Goal: Task Accomplishment & Management: Use online tool/utility

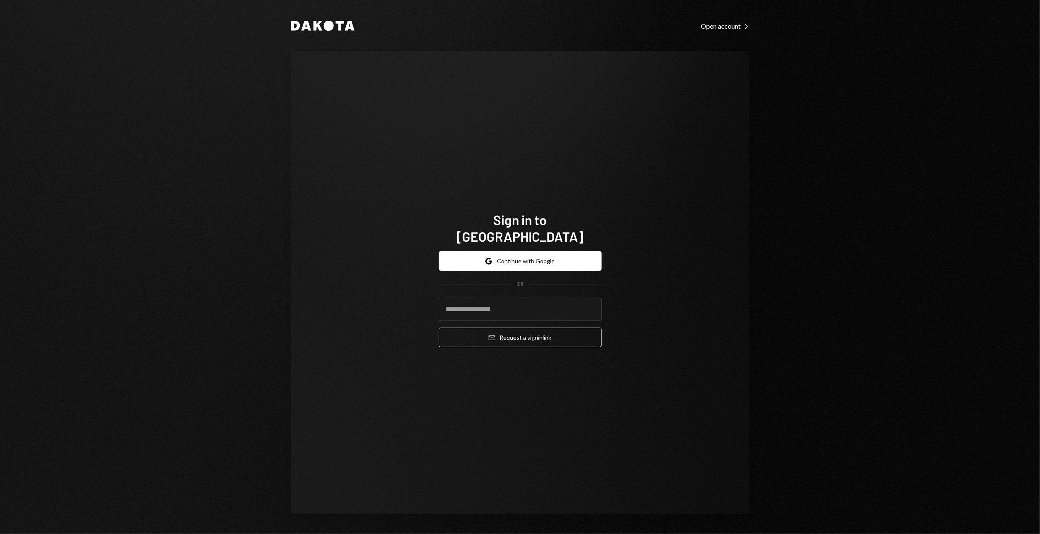
type input "**********"
click at [511, 332] on button "Email Request a sign in link" at bounding box center [520, 338] width 163 height 20
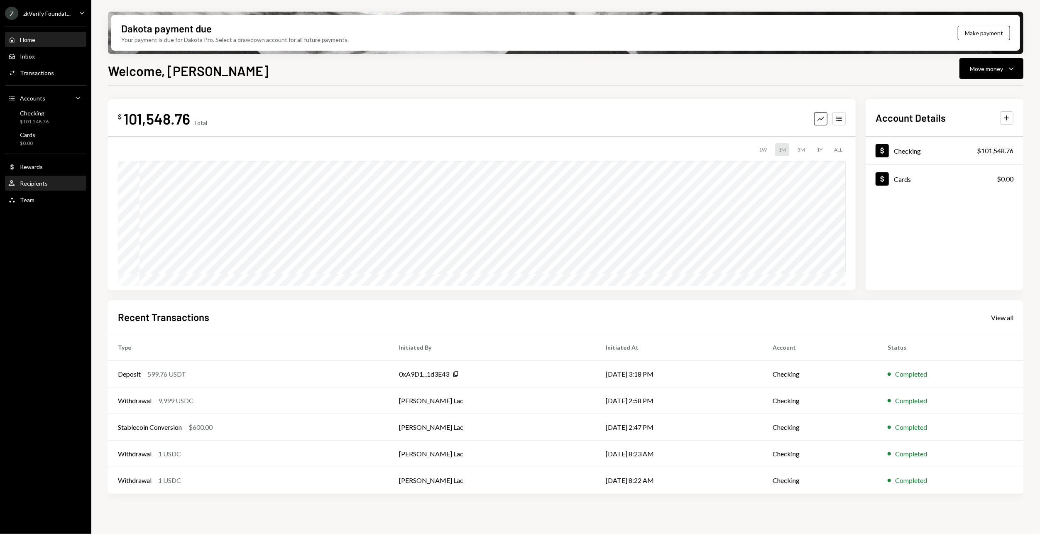
click at [37, 189] on div "User Recipients" at bounding box center [45, 183] width 75 height 14
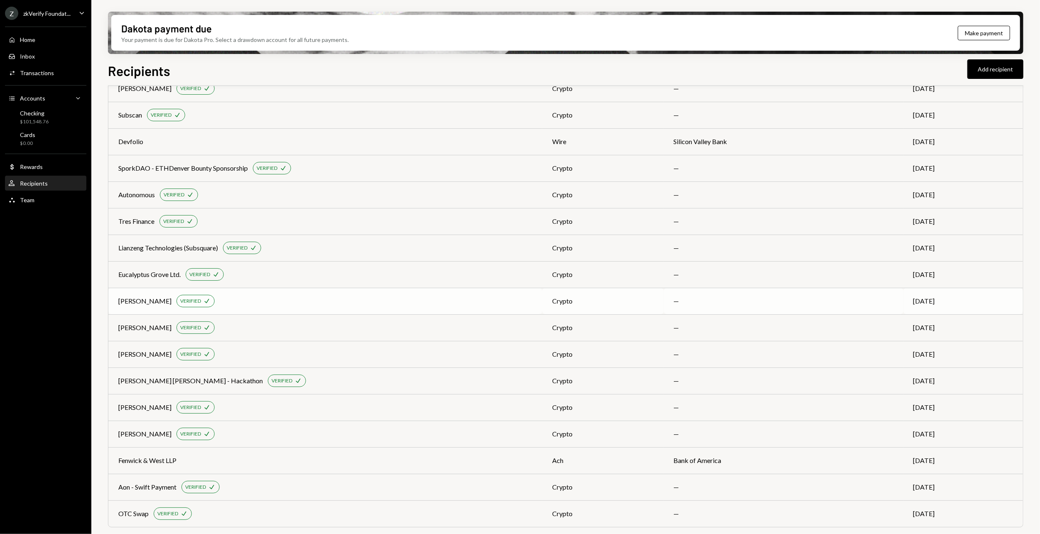
scroll to position [462, 0]
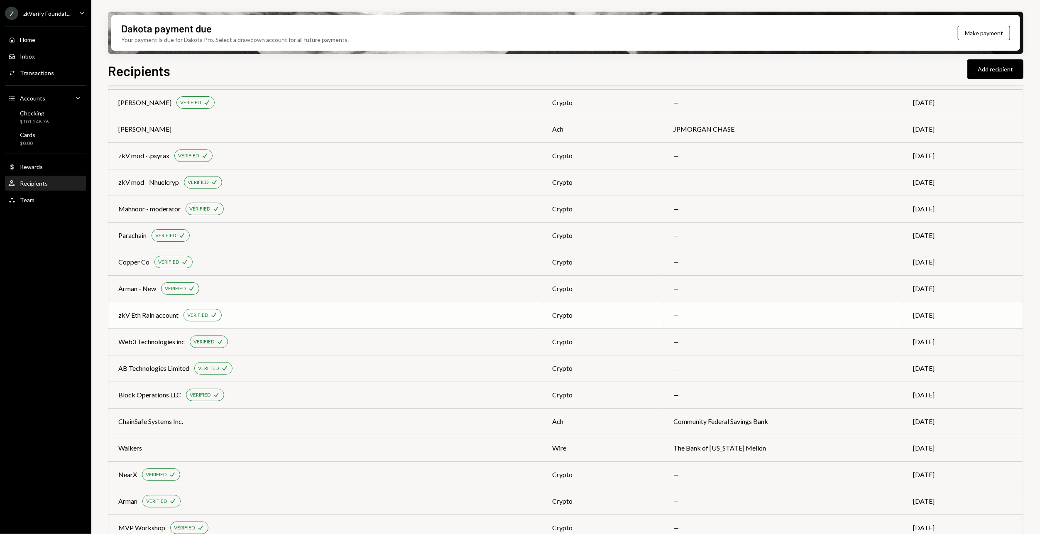
click at [287, 314] on div "zkV Eth Rain account VERIFIED Check" at bounding box center [325, 315] width 414 height 12
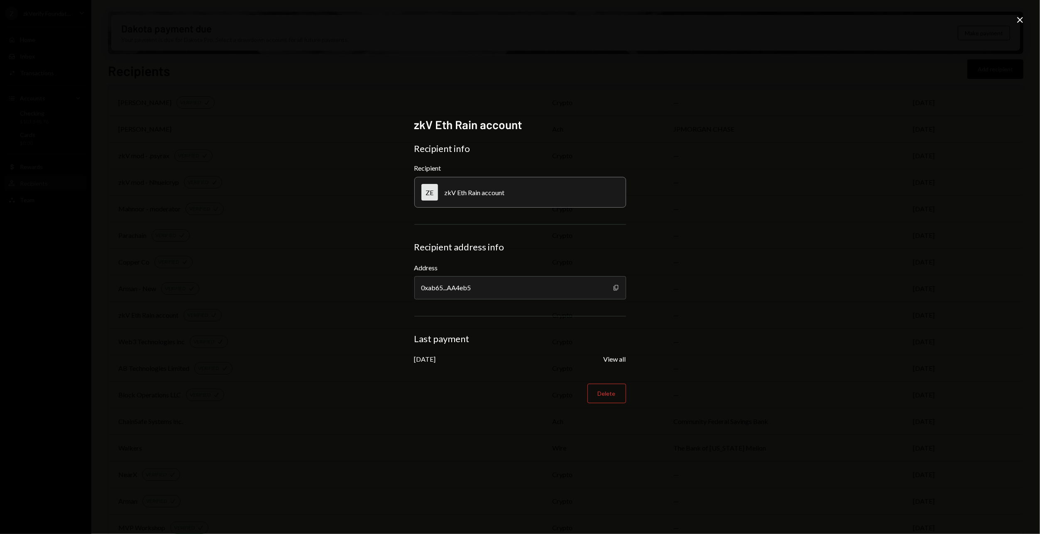
click at [615, 290] on icon "Copy" at bounding box center [616, 287] width 7 height 7
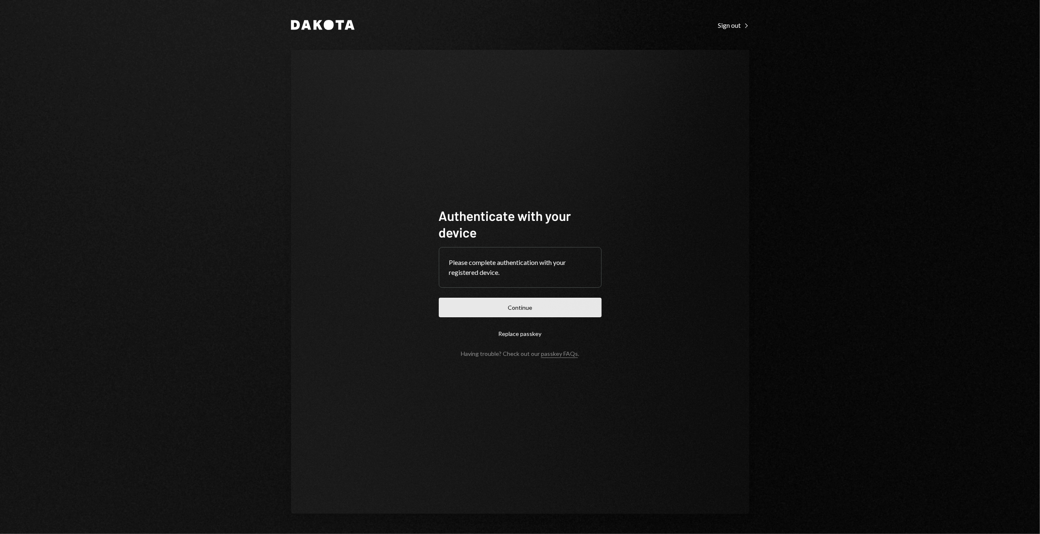
click at [491, 316] on button "Continue" at bounding box center [520, 308] width 163 height 20
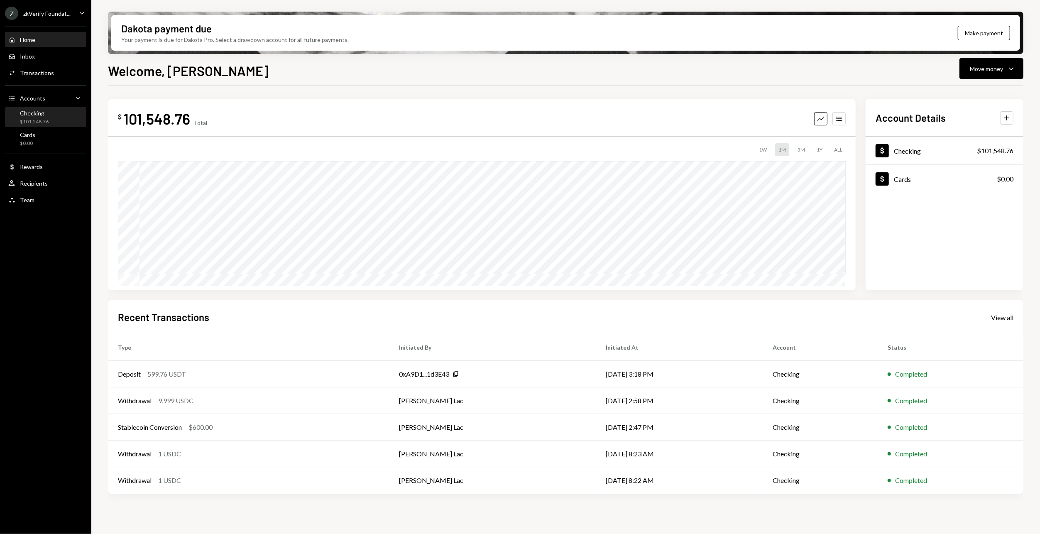
click at [33, 123] on div "$101,548.76" at bounding box center [34, 121] width 29 height 7
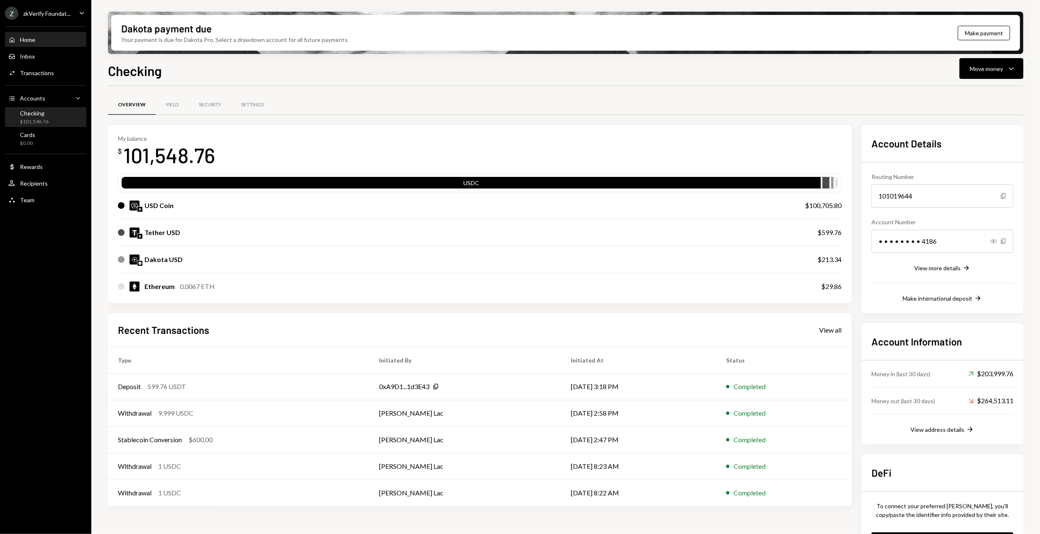
click at [47, 47] on div "Home Home" at bounding box center [45, 40] width 75 height 14
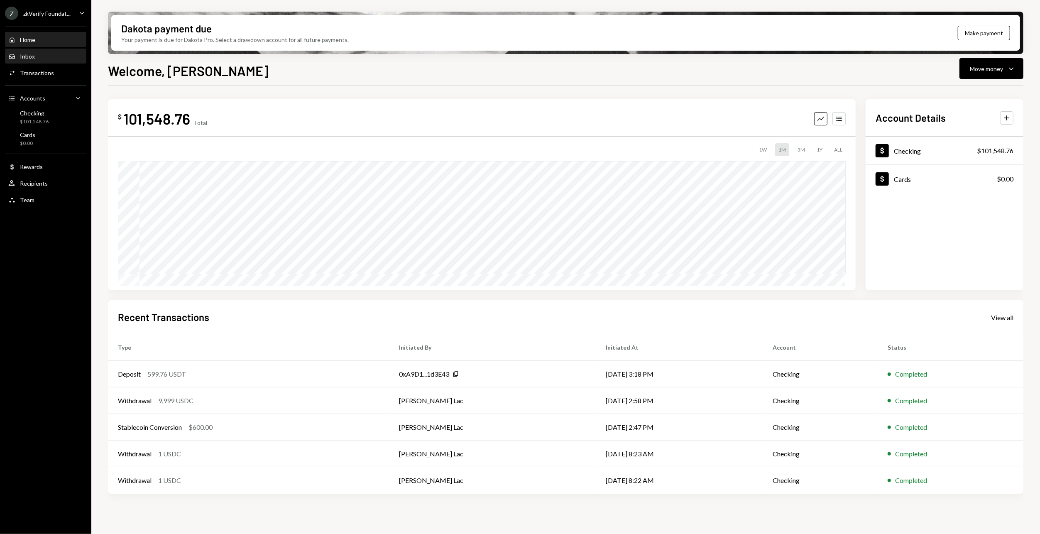
click at [24, 60] on div "Inbox Inbox" at bounding box center [45, 56] width 75 height 14
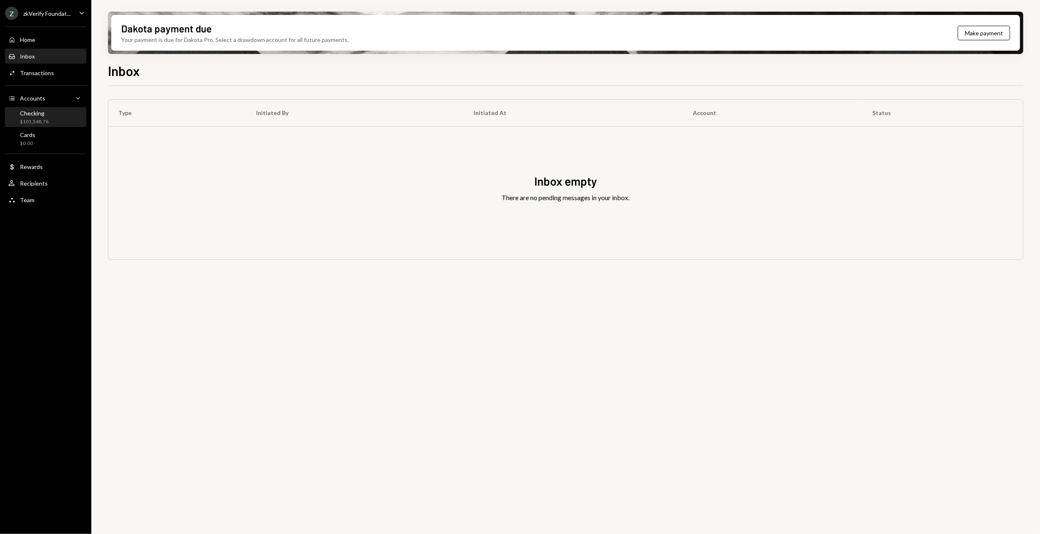
click at [64, 115] on div "Checking $101,548.76" at bounding box center [45, 118] width 75 height 16
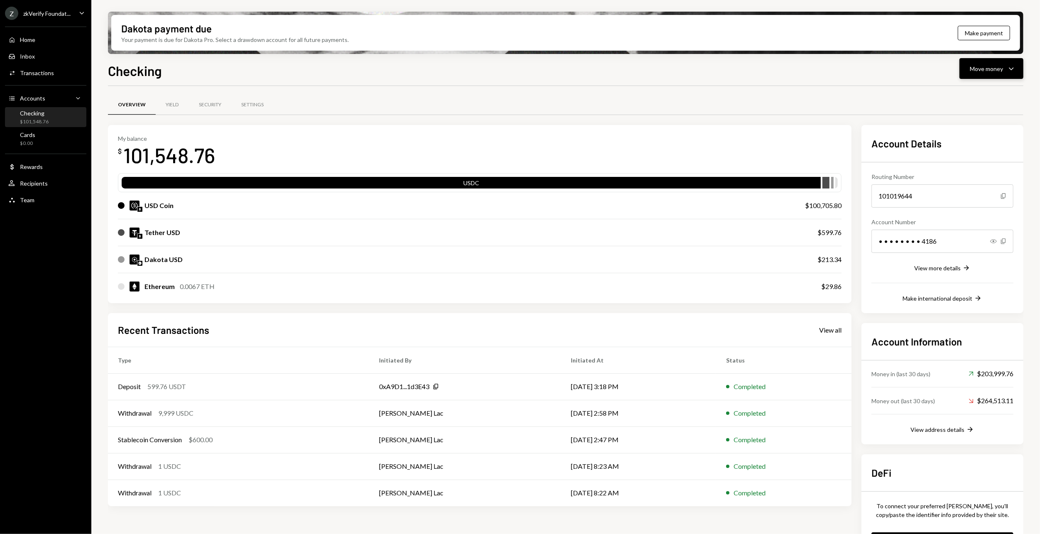
click at [1012, 69] on icon "Caret Down" at bounding box center [1012, 69] width 10 height 10
click at [973, 98] on div "Send" at bounding box center [985, 93] width 61 height 9
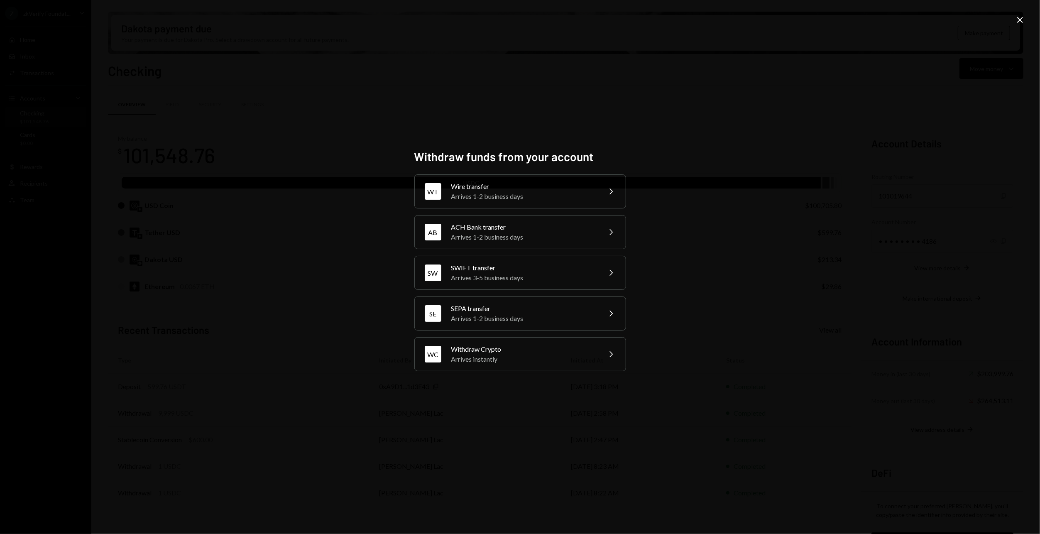
click at [868, 61] on div "Withdraw funds from your account WT Wire transfer Arrives 1-2 business days Che…" at bounding box center [520, 267] width 1040 height 534
click at [1018, 18] on icon "Close" at bounding box center [1020, 20] width 10 height 10
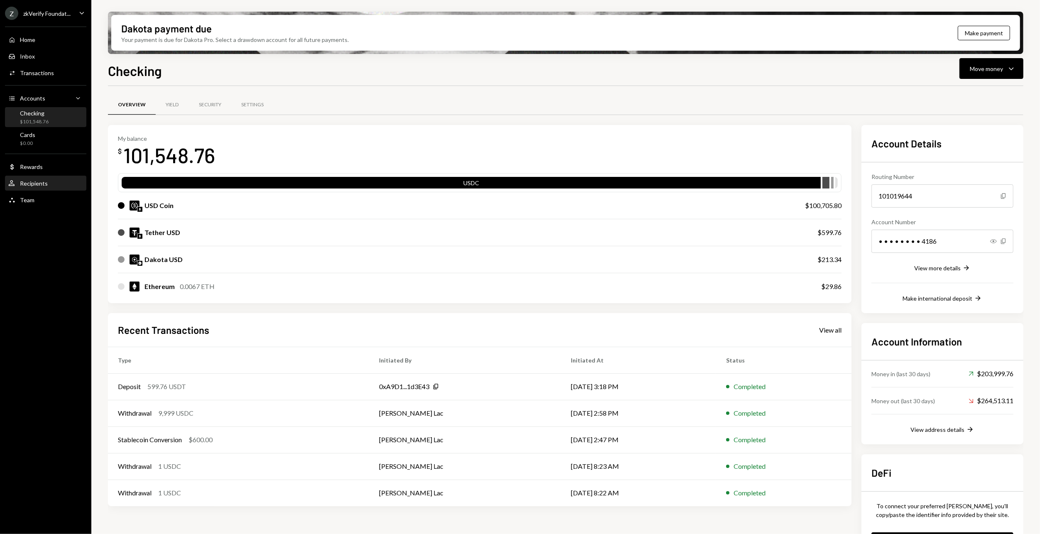
click at [31, 190] on div "User Recipients" at bounding box center [45, 183] width 75 height 14
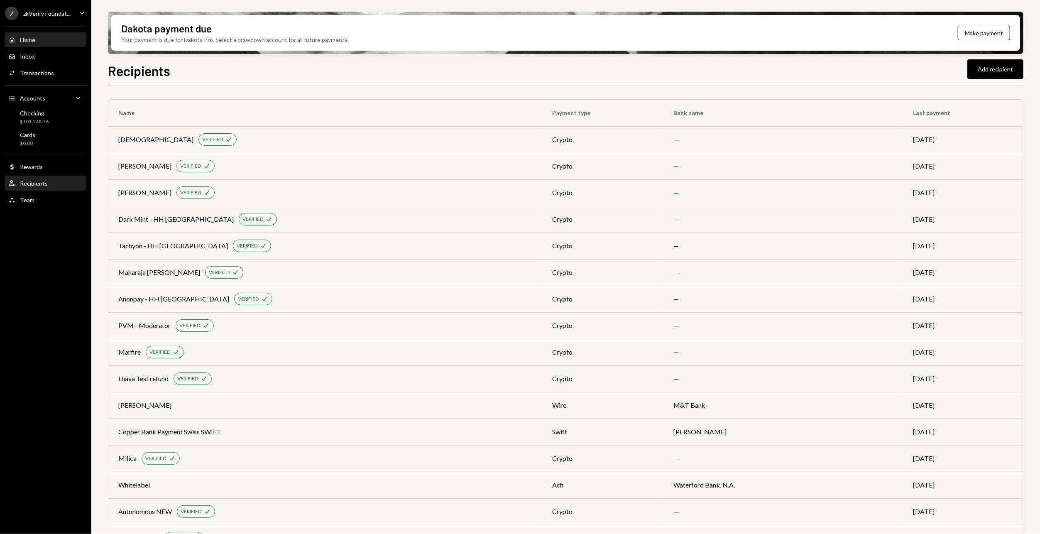
click at [32, 37] on div "Home" at bounding box center [27, 39] width 15 height 7
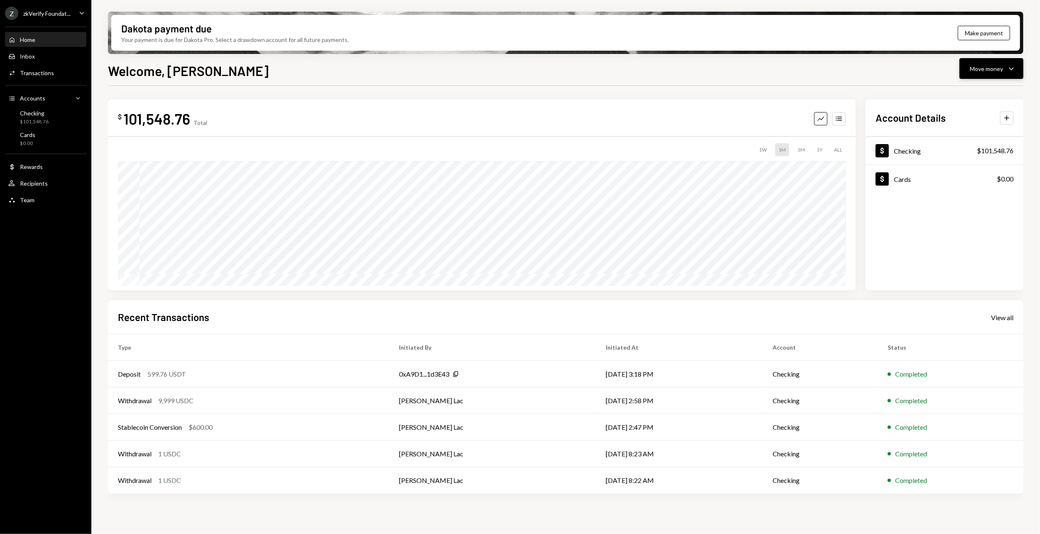
click at [976, 64] on div "Move money" at bounding box center [986, 68] width 33 height 9
click at [963, 98] on div "Withdraw Send" at bounding box center [978, 93] width 83 height 19
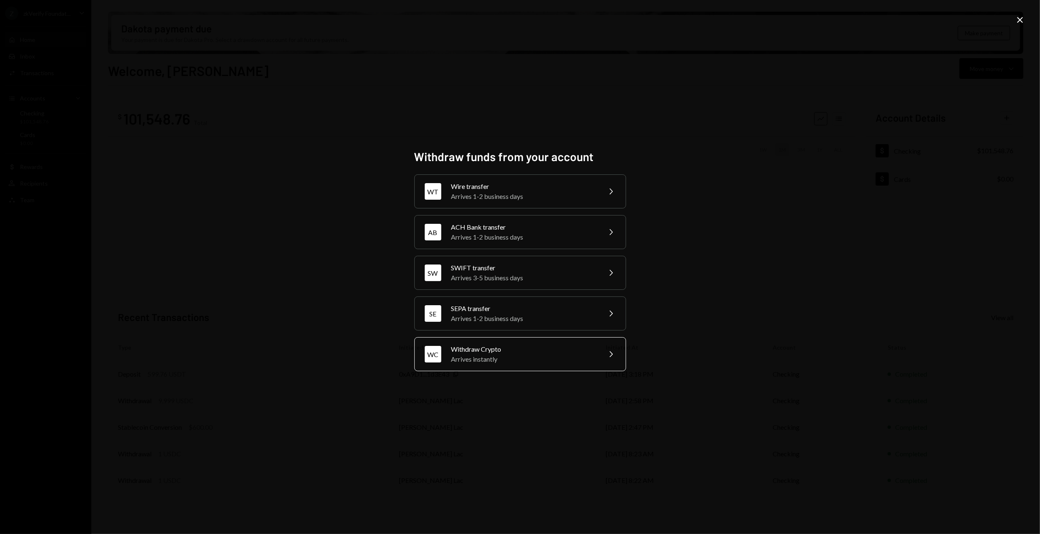
click at [479, 346] on div "Withdraw Crypto" at bounding box center [523, 349] width 145 height 10
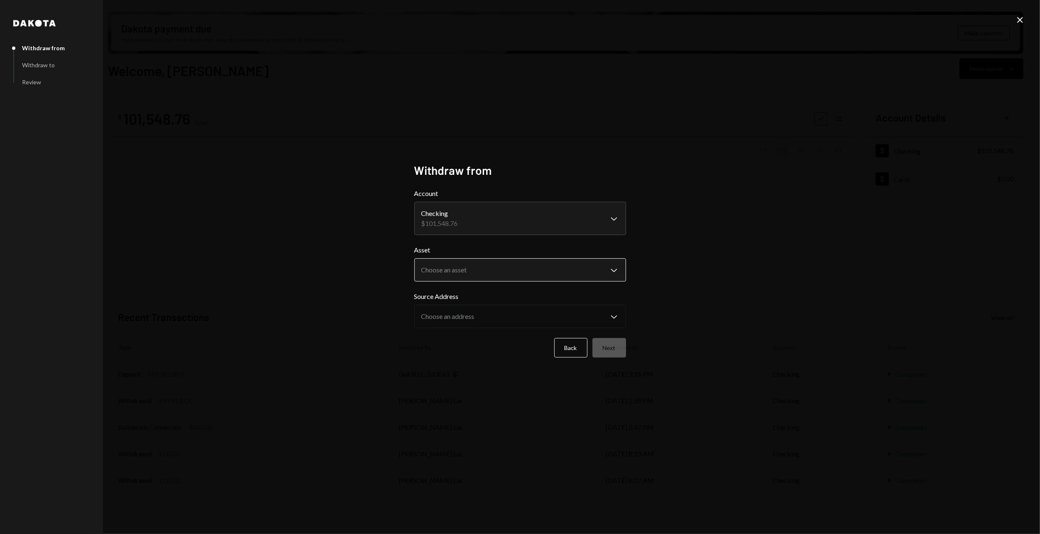
click at [457, 277] on body "Z zkVerify Foundat... Caret Down Home Home Inbox Inbox Activities Transactions …" at bounding box center [520, 267] width 1040 height 534
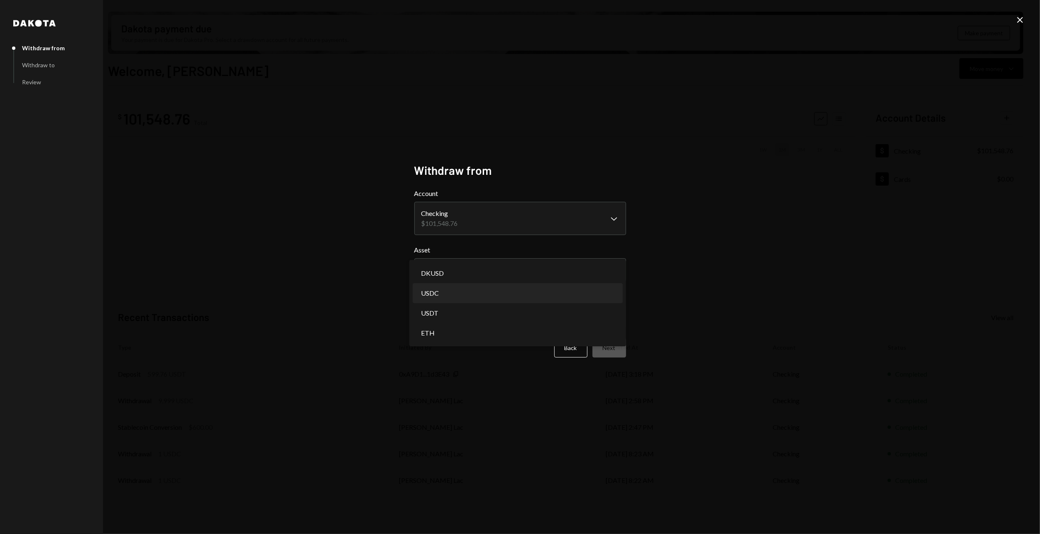
select select "****"
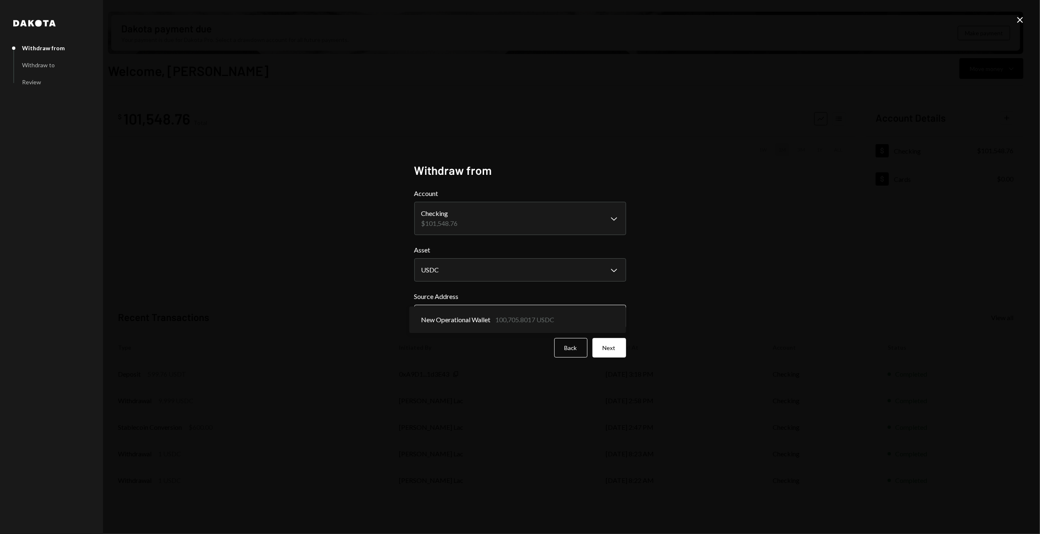
click at [471, 315] on body "Z zkVerify Foundat... Caret Down Home Home Inbox Inbox Activities Transactions …" at bounding box center [520, 267] width 1040 height 534
click at [606, 347] on button "Next" at bounding box center [610, 348] width 34 height 20
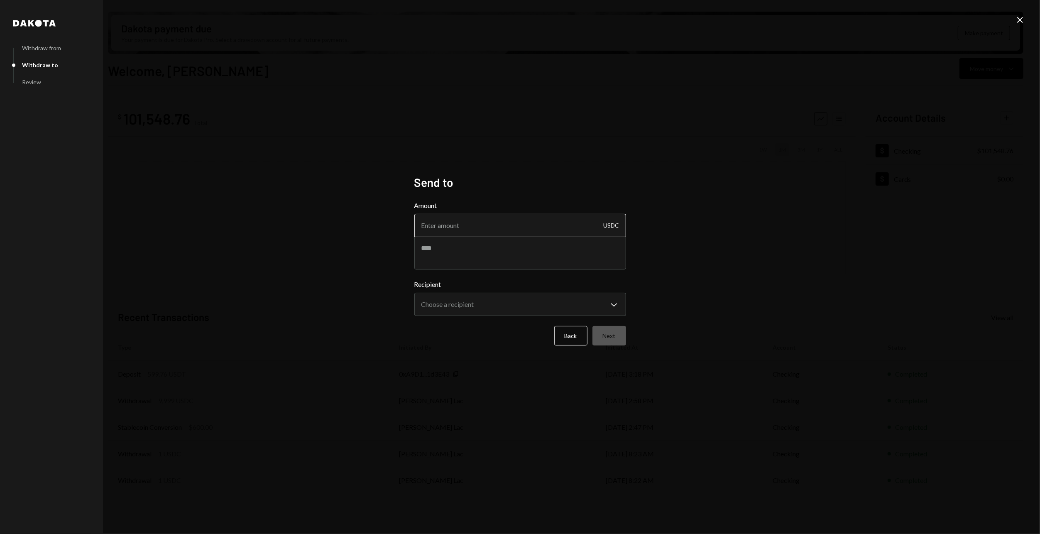
click at [443, 229] on input "Amount" at bounding box center [520, 225] width 212 height 23
type input "5000"
click at [522, 304] on body "Z zkVerify Foundat... Caret Down Home Home Inbox Inbox Activities Transactions …" at bounding box center [520, 267] width 1040 height 534
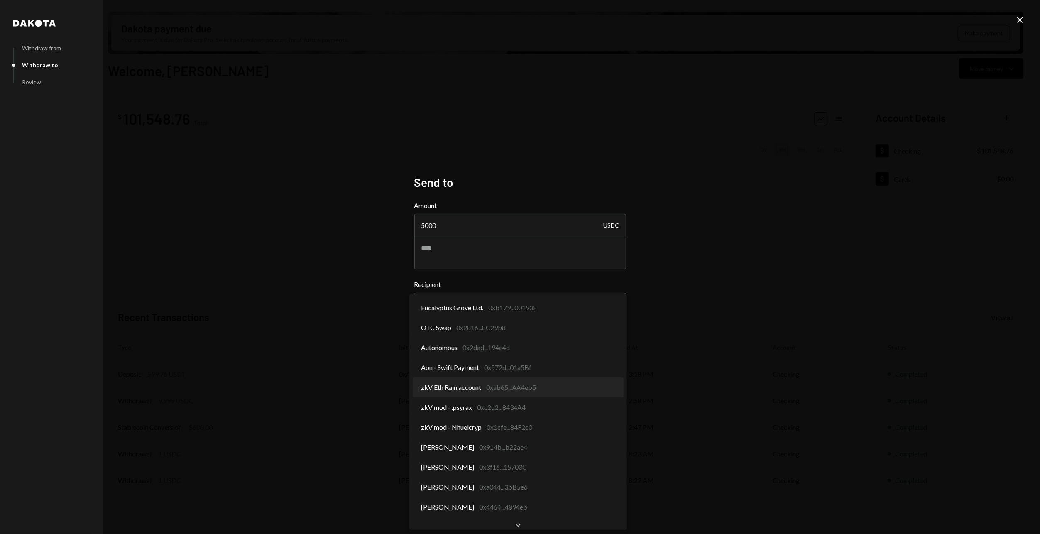
select select "**********"
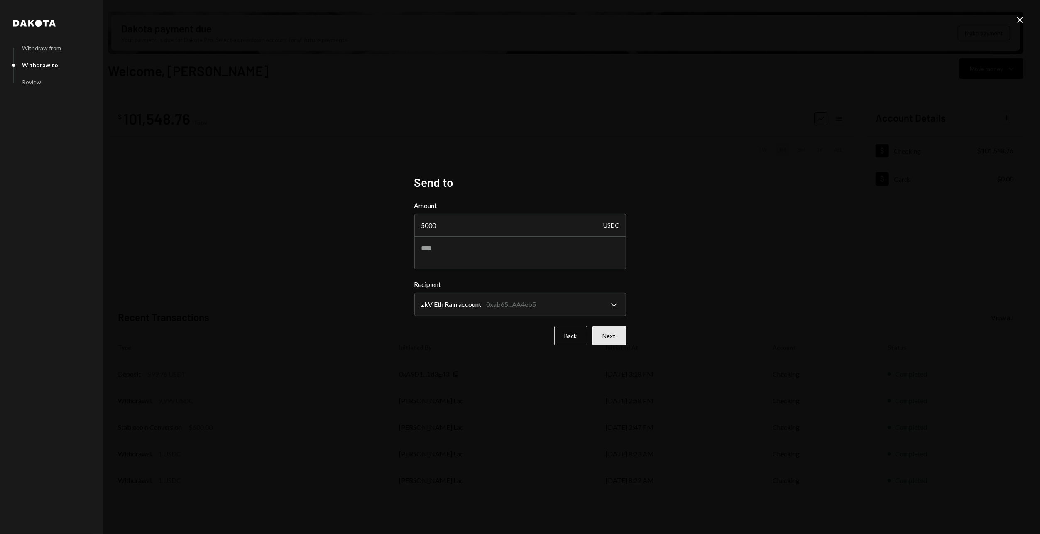
click at [613, 337] on button "Next" at bounding box center [610, 336] width 34 height 20
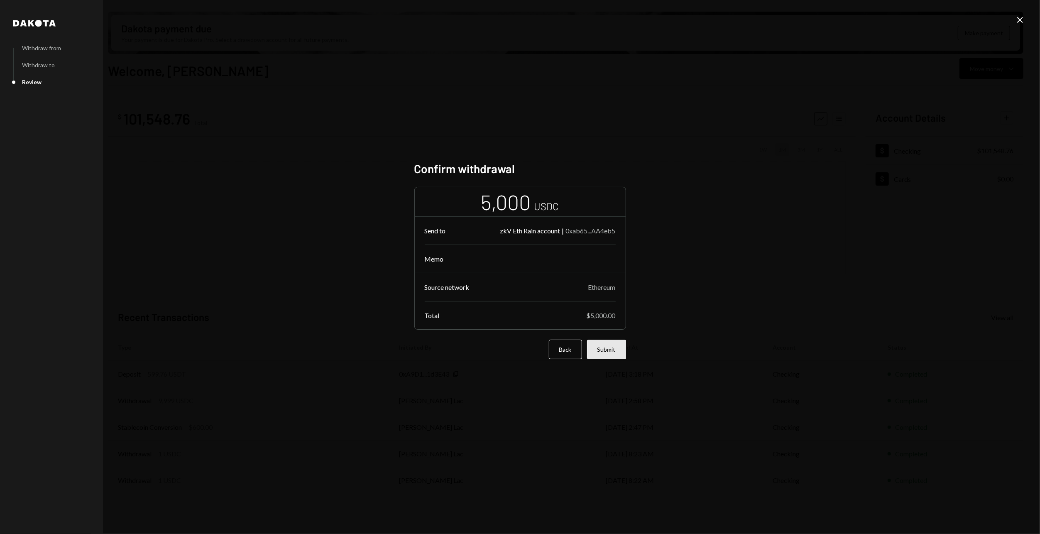
click at [619, 353] on button "Submit" at bounding box center [606, 350] width 39 height 20
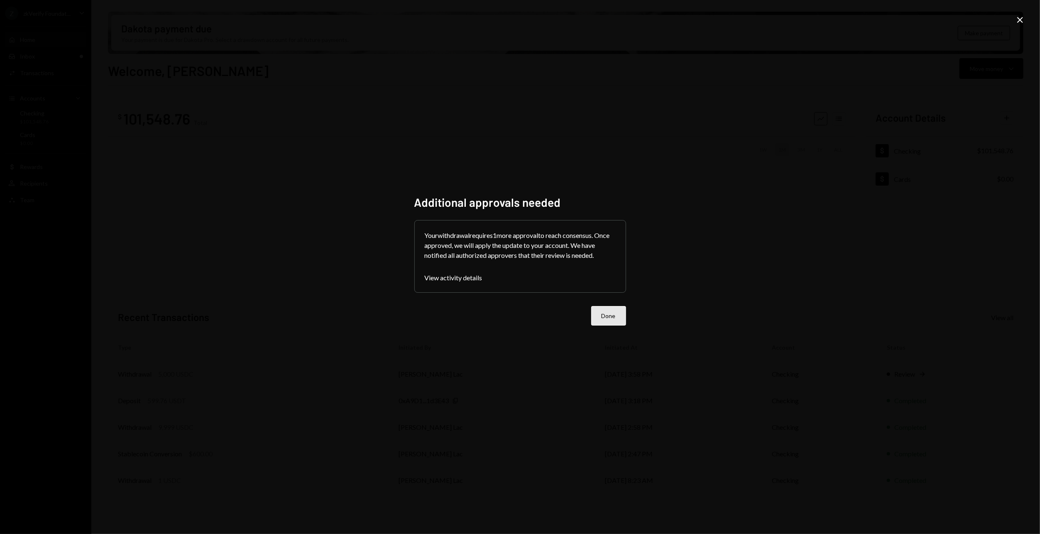
drag, startPoint x: 590, startPoint y: 324, endPoint x: 601, endPoint y: 315, distance: 13.6
click at [593, 319] on div "Done" at bounding box center [520, 316] width 212 height 20
click at [601, 315] on button "Done" at bounding box center [608, 316] width 35 height 20
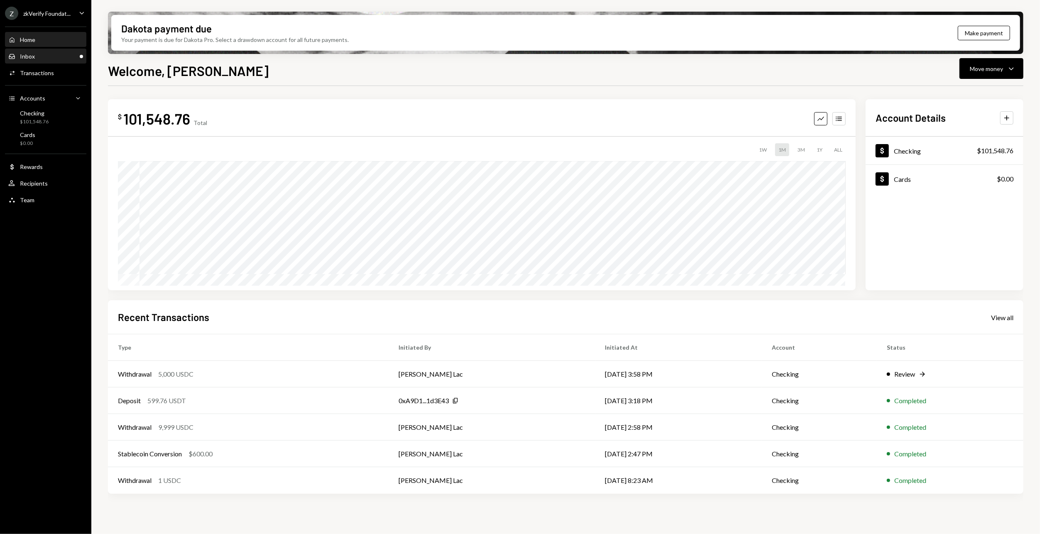
click at [46, 52] on div "Inbox Inbox" at bounding box center [45, 56] width 75 height 14
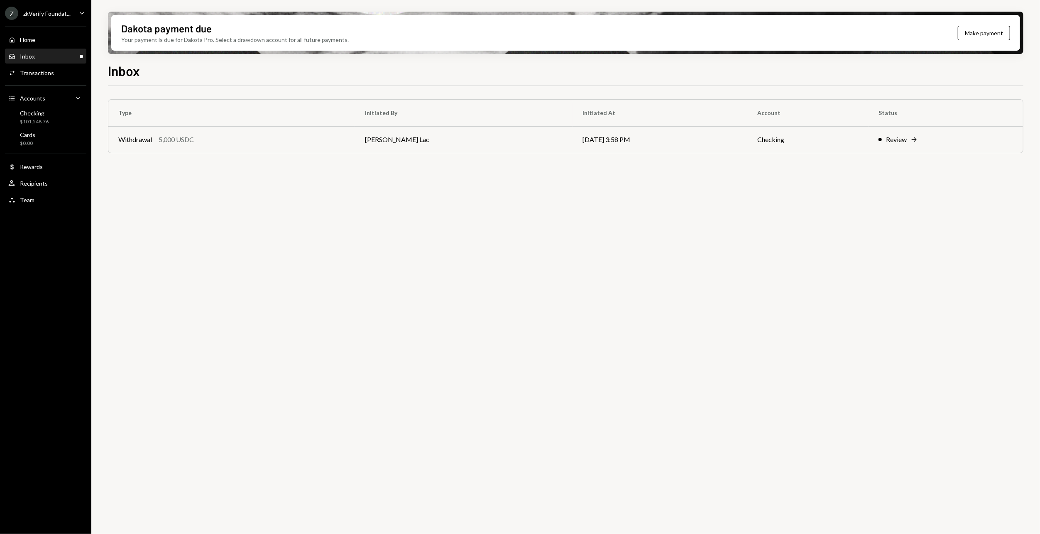
click at [201, 191] on div "Type Initiated By Initiated At Account Status Withdrawal 5,000 USDC [PERSON_NAM…" at bounding box center [566, 315] width 916 height 458
